Goal: Find specific page/section: Find specific page/section

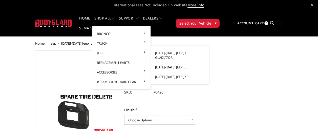
click at [166, 62] on link "[DATE]-[DATE] Jeep JL" at bounding box center [180, 67] width 54 height 10
